Goal: Information Seeking & Learning: Learn about a topic

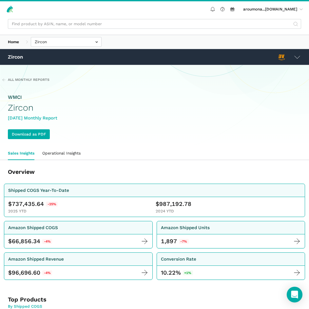
click at [298, 57] on icon at bounding box center [297, 57] width 8 height 8
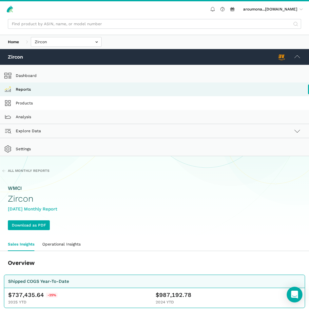
click at [37, 102] on link "Products" at bounding box center [154, 103] width 309 height 14
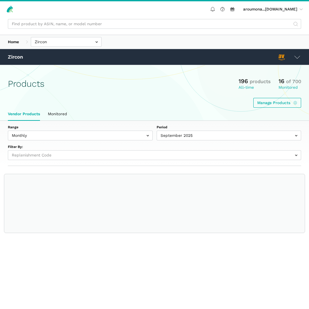
select select
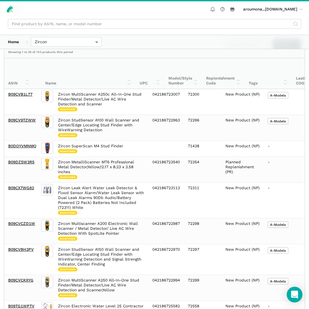
scroll to position [229, 0]
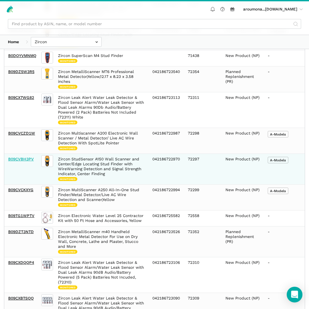
click at [24, 158] on link "B09CVBH3PV" at bounding box center [21, 159] width 26 height 5
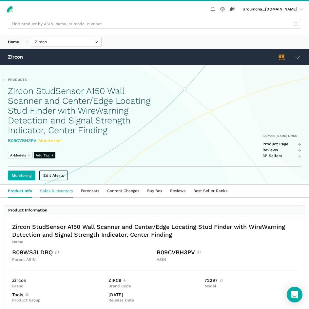
click at [59, 192] on link "Sales & Inventory" at bounding box center [56, 191] width 41 height 13
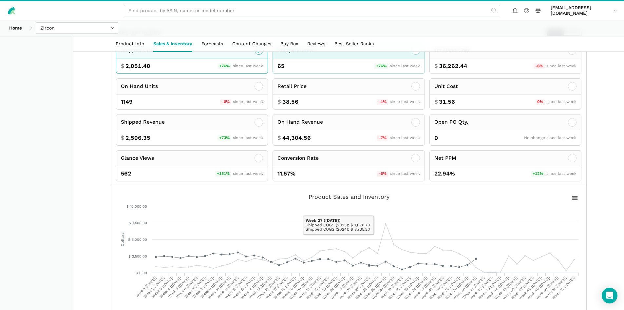
scroll to position [131, 0]
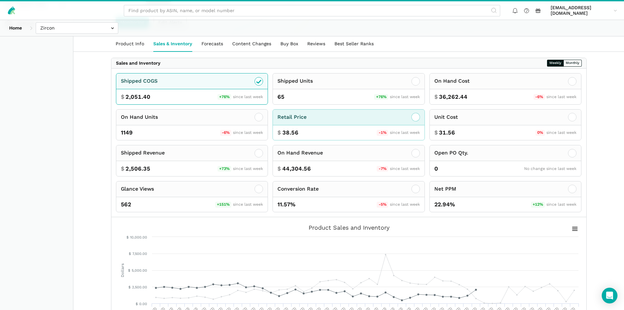
click at [309, 121] on icon at bounding box center [416, 117] width 8 height 8
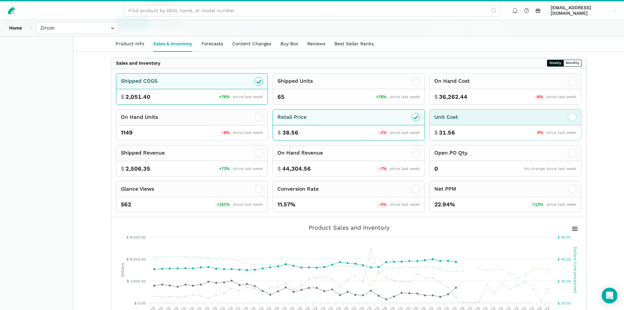
click at [309, 125] on div "Unit Cost" at bounding box center [506, 117] width 152 height 16
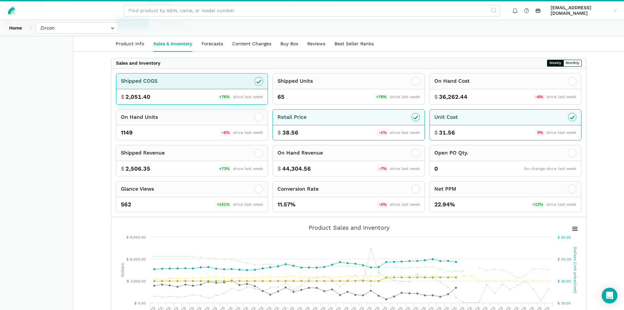
click at [258, 83] on icon at bounding box center [259, 81] width 5 height 3
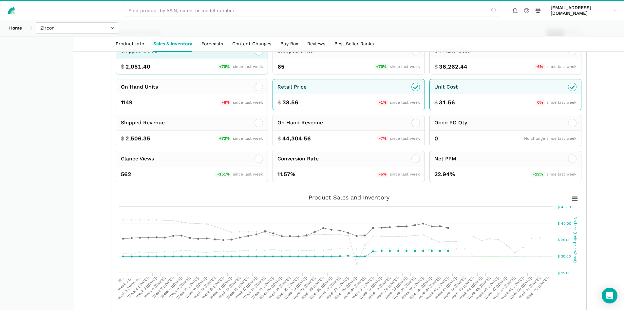
scroll to position [229, 0]
